Goal: Find contact information: Find contact information

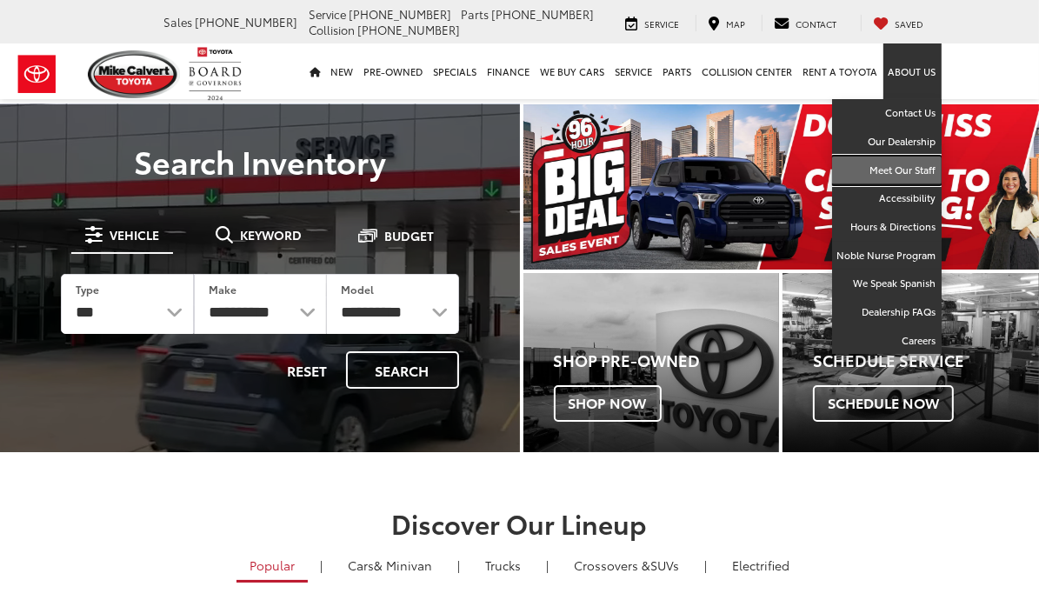
click at [941, 176] on link "Meet Our Staff" at bounding box center [887, 170] width 110 height 29
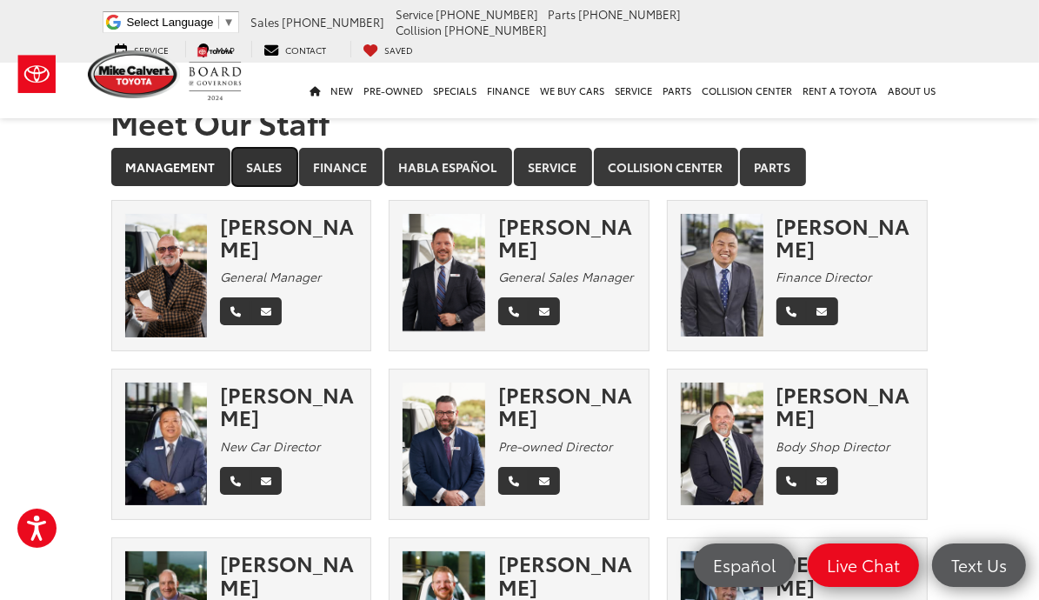
click at [232, 173] on link "Sales" at bounding box center [264, 167] width 65 height 38
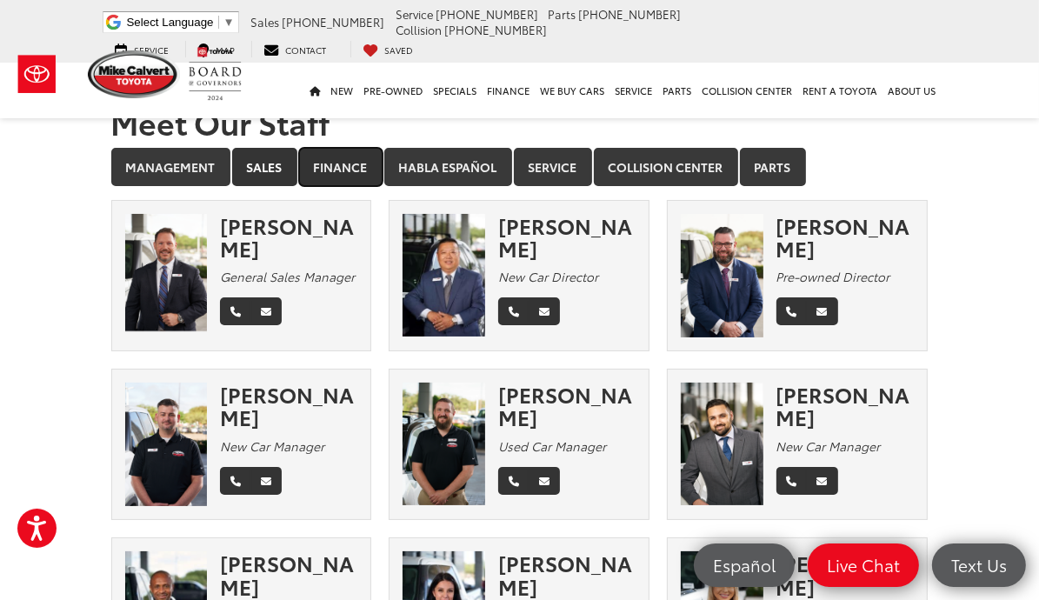
click at [299, 179] on link "Finance" at bounding box center [340, 167] width 83 height 38
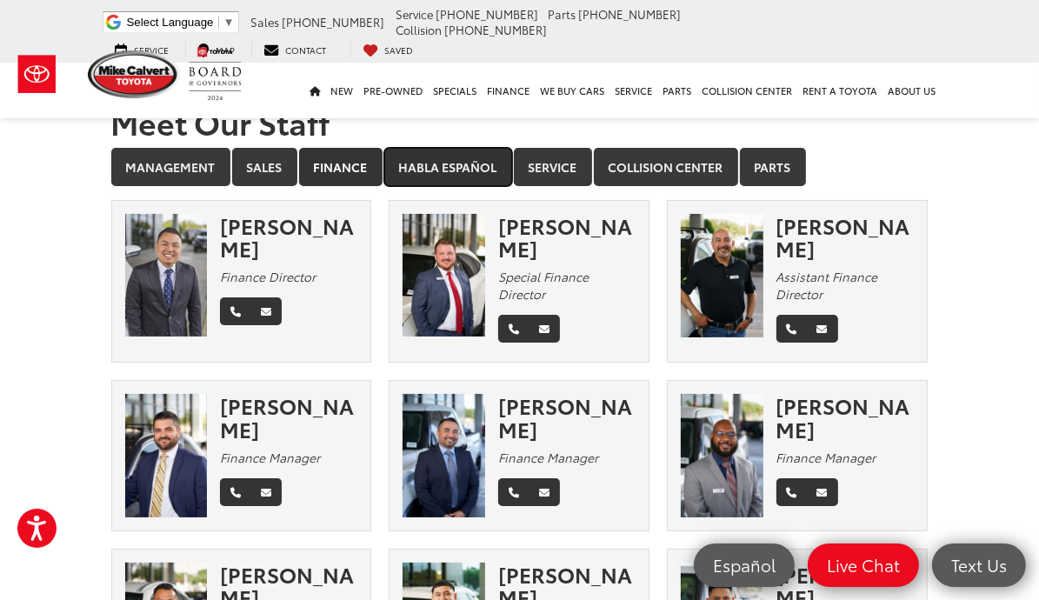
click at [384, 169] on link "Habla Español" at bounding box center [448, 167] width 128 height 38
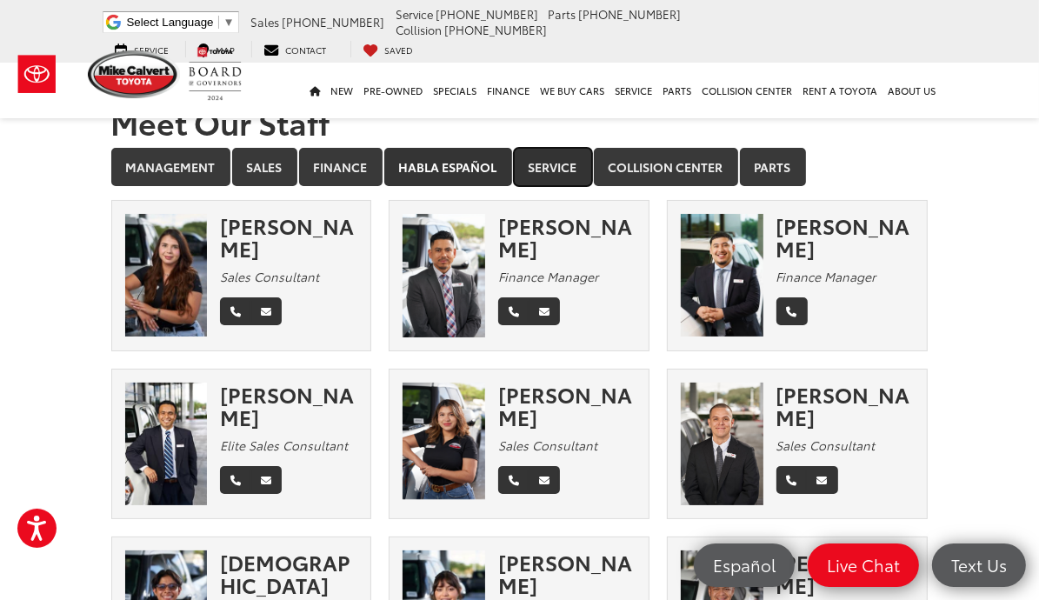
click at [514, 165] on link "Service" at bounding box center [553, 167] width 78 height 38
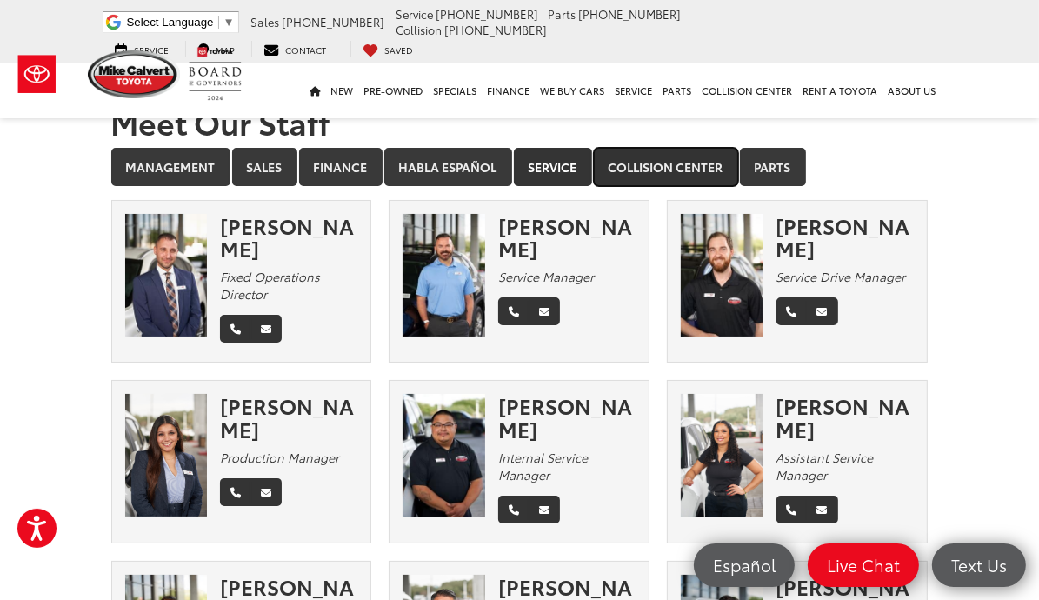
click at [594, 173] on link "Collision Center" at bounding box center [666, 167] width 144 height 38
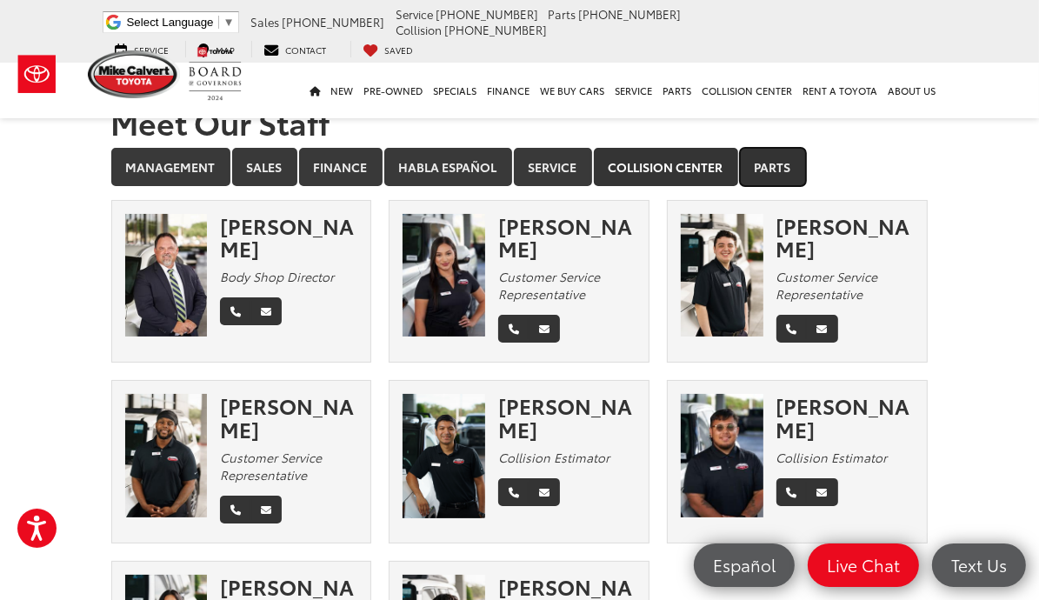
click at [740, 163] on link "Parts" at bounding box center [773, 167] width 66 height 38
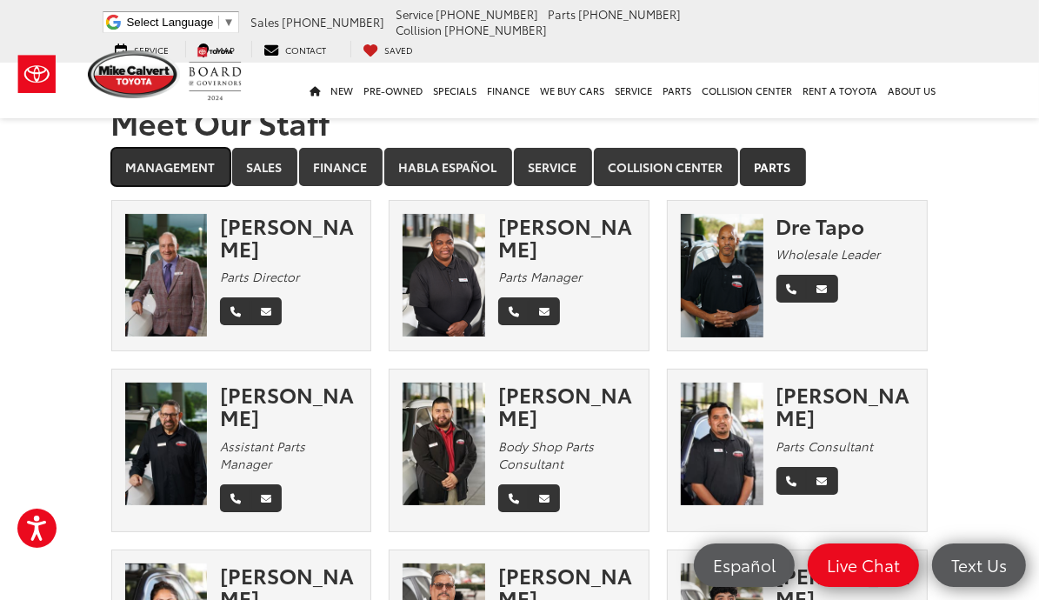
click at [111, 165] on link "Management" at bounding box center [170, 167] width 119 height 38
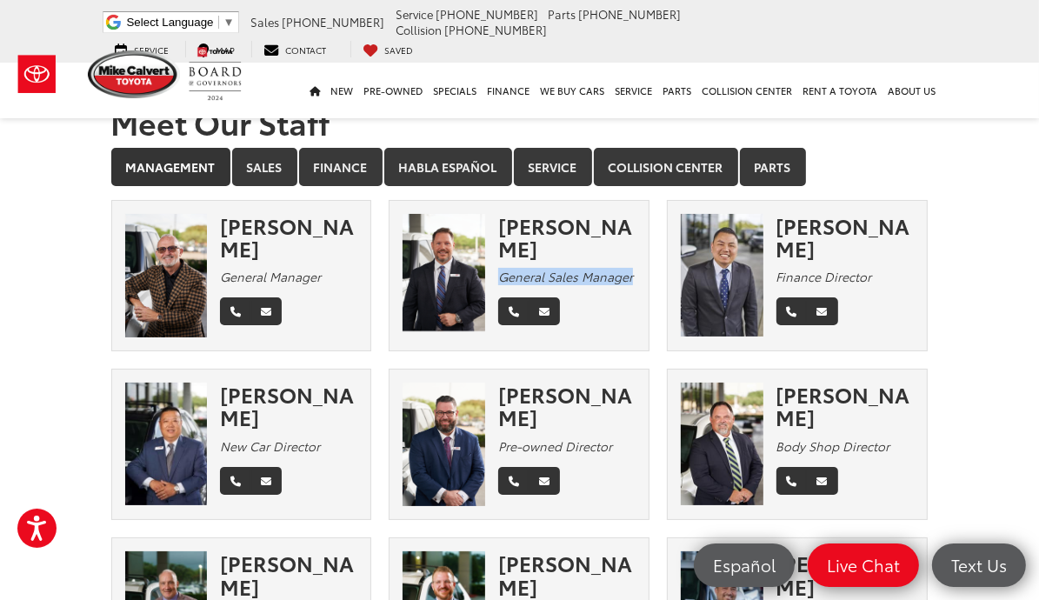
drag, startPoint x: 639, startPoint y: 253, endPoint x: 497, endPoint y: 259, distance: 141.8
click at [498, 268] on div "General Sales Manager" at bounding box center [567, 276] width 138 height 17
copy em "General Sales Manager"
click at [584, 218] on div "Ronny Haring" at bounding box center [567, 237] width 138 height 46
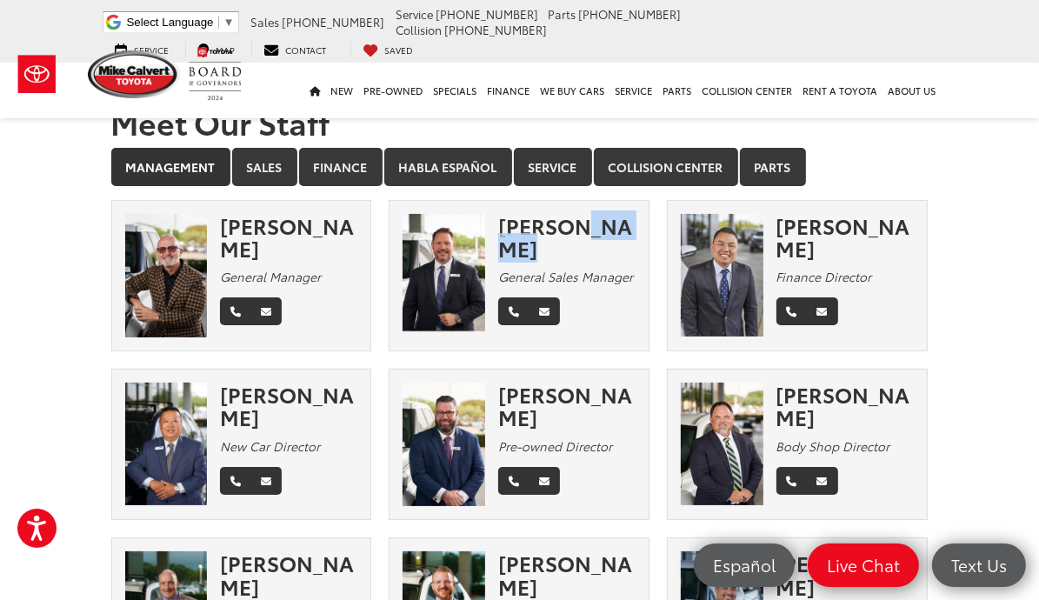
click at [584, 218] on div "Ronny Haring" at bounding box center [567, 237] width 138 height 46
copy div "Ronny Haring"
click at [595, 302] on div "Ronny Haring General Sales Manager" at bounding box center [573, 273] width 151 height 118
click at [615, 337] on div "Ronny Haring General Sales Manager" at bounding box center [518, 275] width 259 height 123
